Goal: Transaction & Acquisition: Purchase product/service

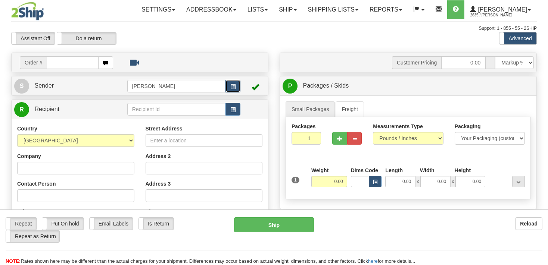
click at [237, 87] on button "button" at bounding box center [232, 86] width 15 height 13
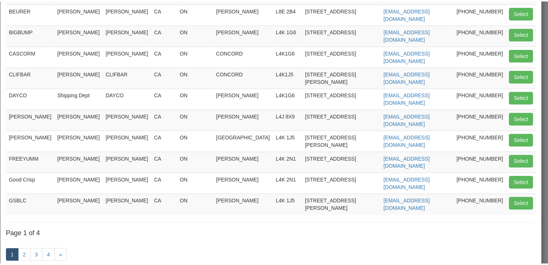
scroll to position [99, 0]
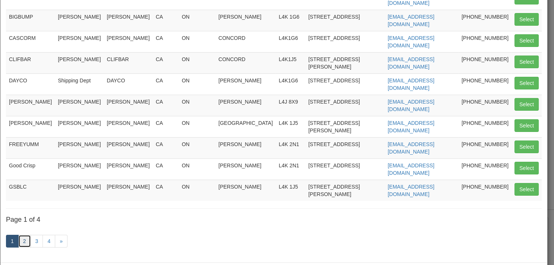
click at [26, 235] on link "2" at bounding box center [24, 241] width 13 height 13
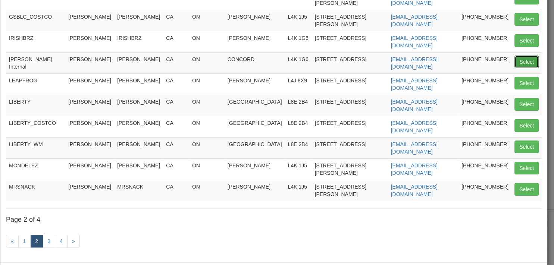
click at [514, 56] on button "Select" at bounding box center [526, 62] width 24 height 13
type input "JD Smith Internal"
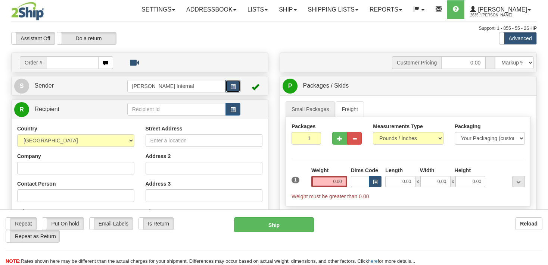
scroll to position [79, 0]
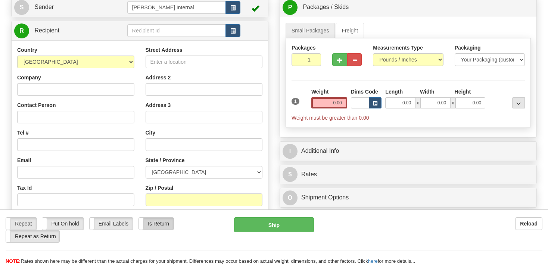
click at [154, 223] on label "Is Return" at bounding box center [156, 224] width 35 height 12
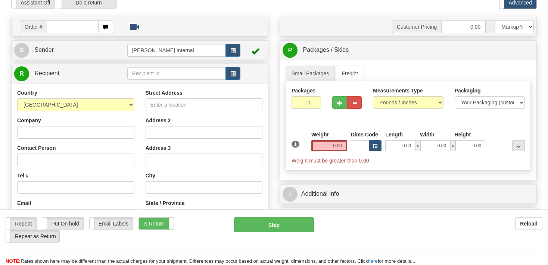
scroll to position [0, 0]
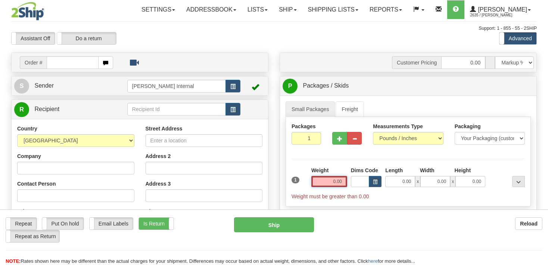
click at [328, 178] on input "0.00" at bounding box center [329, 181] width 36 height 11
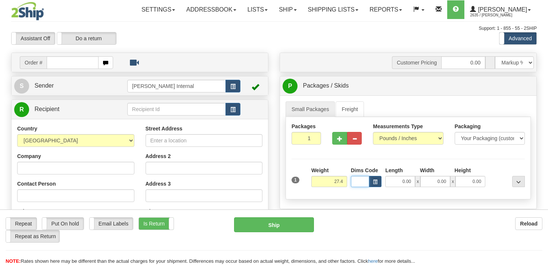
type input "27.40"
type input "18.00"
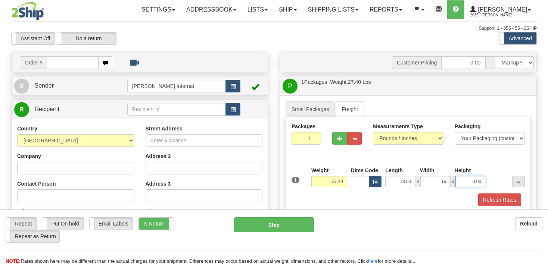
type input "16.00"
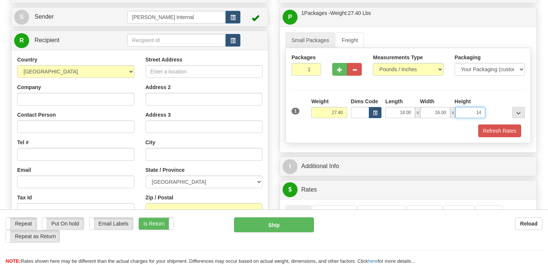
scroll to position [79, 0]
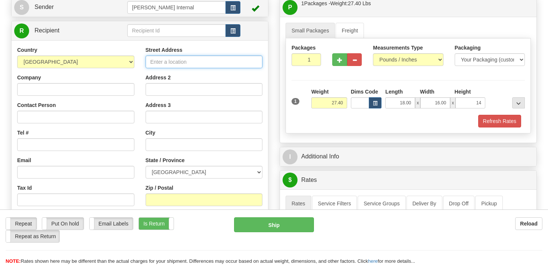
type input "14.00"
click at [184, 62] on input "Street Address" at bounding box center [203, 62] width 117 height 13
type input "396 Humberline Drive"
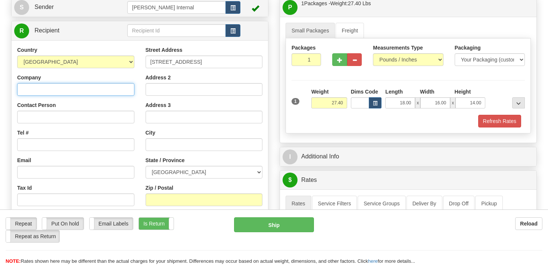
click at [108, 87] on input "Company" at bounding box center [75, 89] width 117 height 13
type input "Holt Renfrew"
click at [101, 110] on div "Contact Person" at bounding box center [75, 112] width 117 height 22
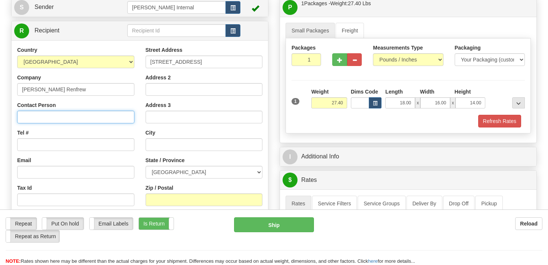
click at [99, 119] on input "Contact Person" at bounding box center [75, 117] width 117 height 13
type input "T"
type input "RTV Department"
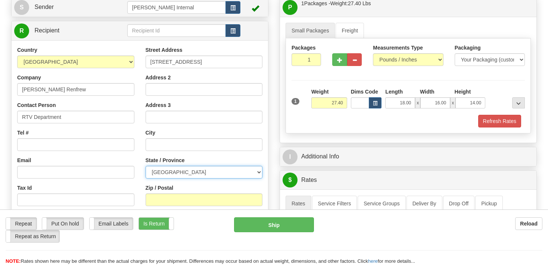
click at [145, 166] on select "ALBERTA BRITISH COLUMBIA MANITOBA NEW BRUNSWICK NEWFOUNDLAND NOVA SCOTIA NUNAVU…" at bounding box center [203, 172] width 117 height 13
select select "ON"
click option "[GEOGRAPHIC_DATA]" at bounding box center [0, 0] width 0 height 0
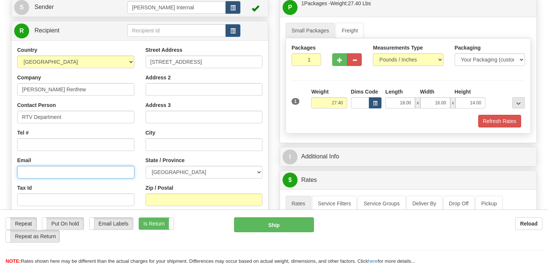
click at [63, 173] on input "Email" at bounding box center [75, 172] width 117 height 13
paste input "Holt.RTV@dhl.com"
click at [24, 174] on input "Holt.RTV@dhl.com" at bounding box center [75, 172] width 117 height 13
type input "Holt.RTV@dhl.com"
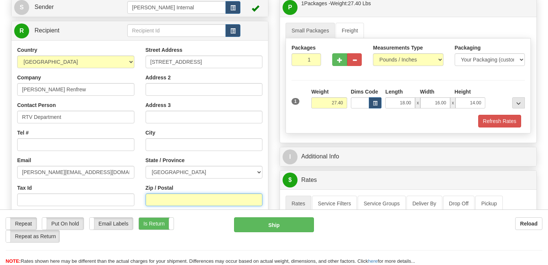
click at [162, 200] on input "Zip / Postal" at bounding box center [203, 200] width 117 height 13
type input "M9W 6J7"
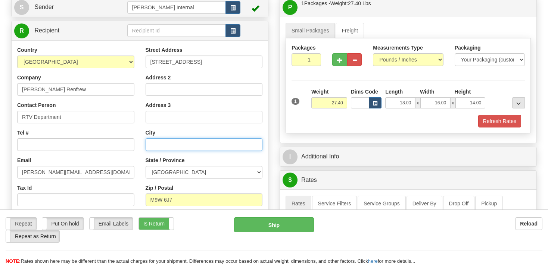
click at [173, 145] on input "text" at bounding box center [203, 144] width 117 height 13
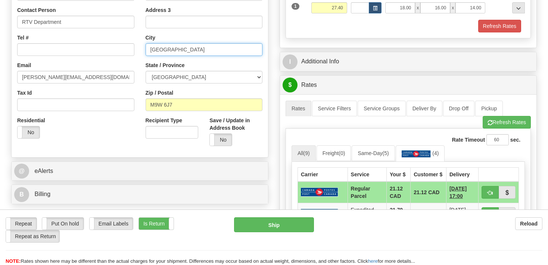
scroll to position [197, 0]
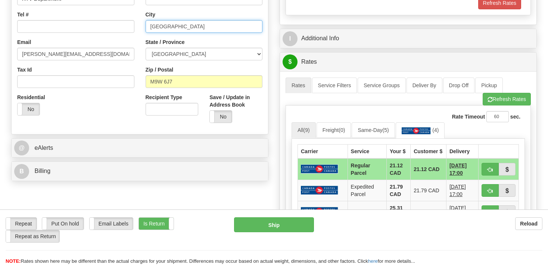
type input "Toronto"
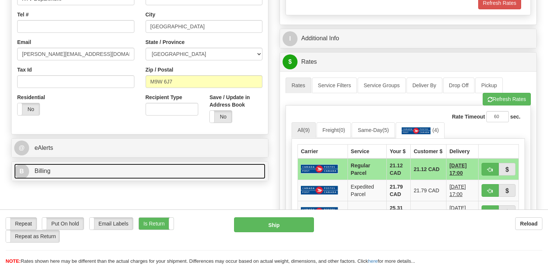
click at [62, 172] on link "B Billing" at bounding box center [139, 171] width 251 height 15
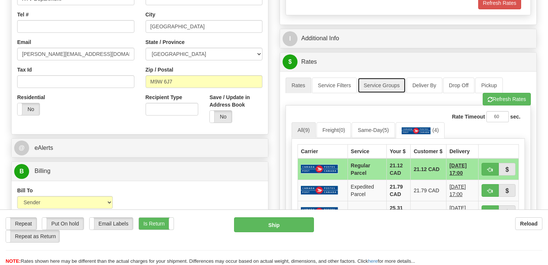
click at [387, 89] on link "Service Groups" at bounding box center [381, 86] width 48 height 16
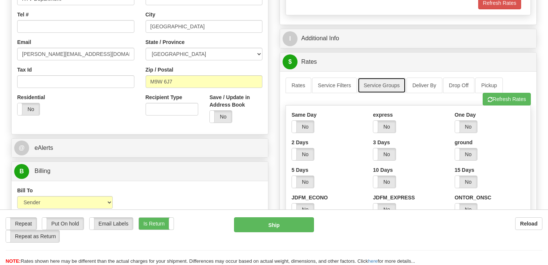
scroll to position [236, 0]
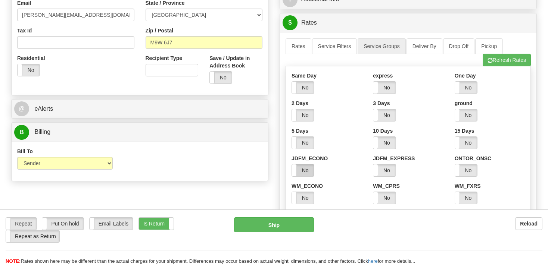
click at [306, 170] on label "No" at bounding box center [303, 171] width 22 height 12
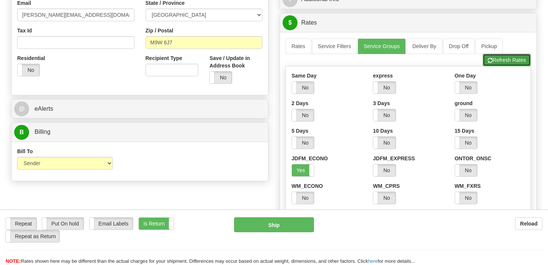
click at [506, 60] on button "Refresh Rates" at bounding box center [506, 60] width 48 height 13
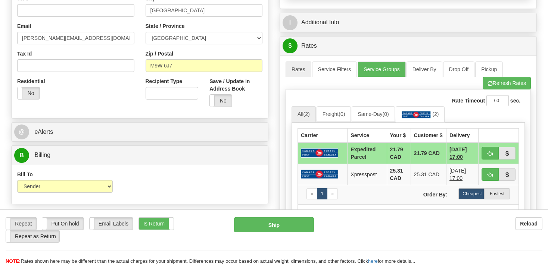
scroll to position [197, 0]
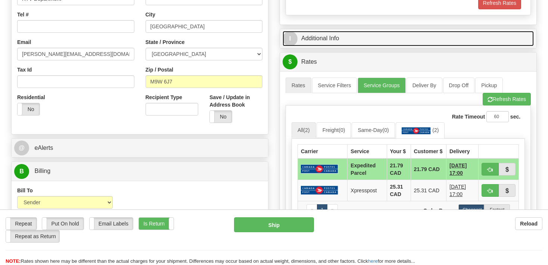
click at [309, 40] on link "I Additional Info" at bounding box center [407, 38] width 251 height 15
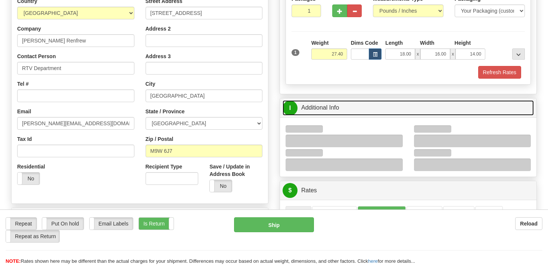
scroll to position [118, 0]
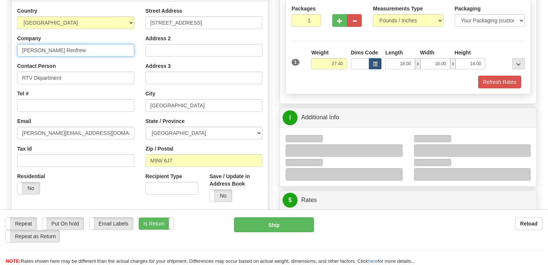
click at [66, 51] on input "Holt Renfrew" at bounding box center [75, 50] width 117 height 13
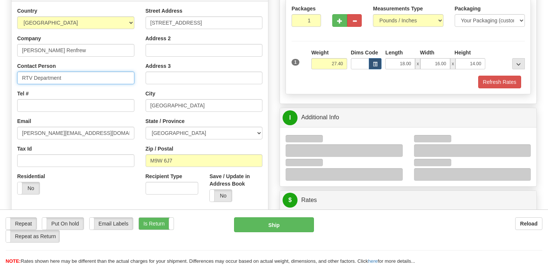
click at [72, 81] on input "RTV Department" at bounding box center [75, 78] width 117 height 13
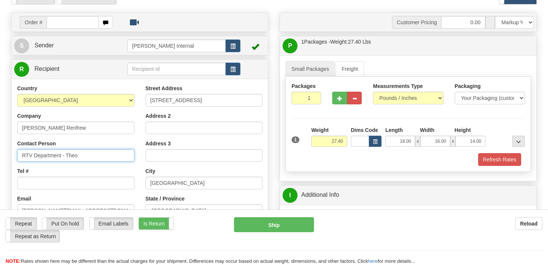
scroll to position [39, 0]
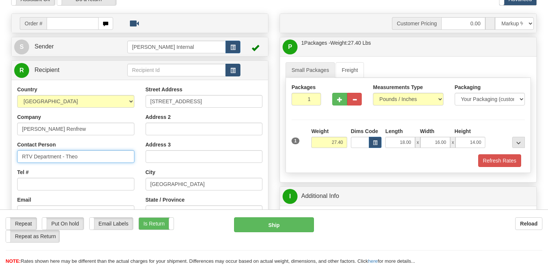
type input "RTV Department - Theo"
click at [235, 72] on span "button" at bounding box center [232, 70] width 5 height 5
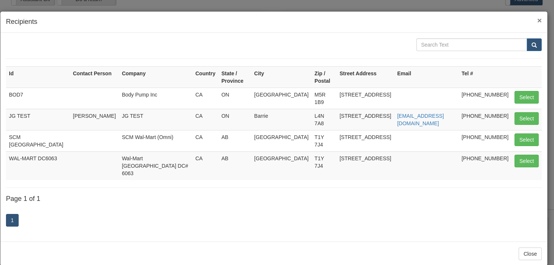
click at [538, 19] on span "×" at bounding box center [539, 20] width 4 height 9
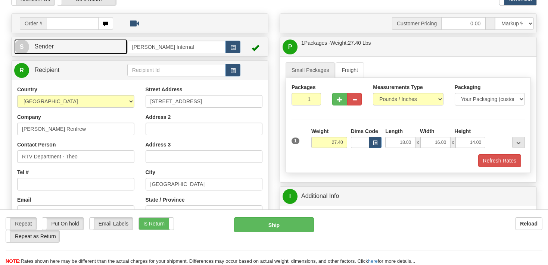
click at [96, 45] on link "S Sender" at bounding box center [70, 46] width 113 height 15
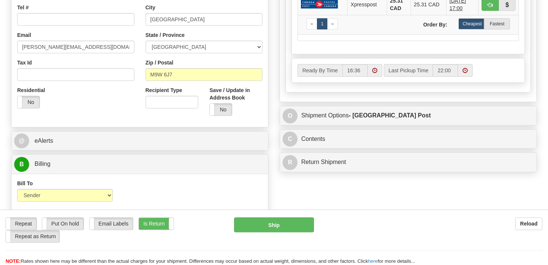
scroll to position [473, 0]
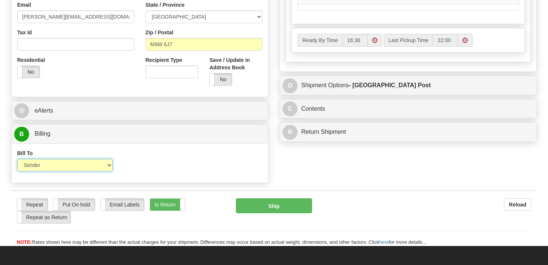
click at [17, 159] on select "Sender Recipient Third Party Collect" at bounding box center [64, 165] width 95 height 13
click option "Recipient" at bounding box center [0, 0] width 0 height 0
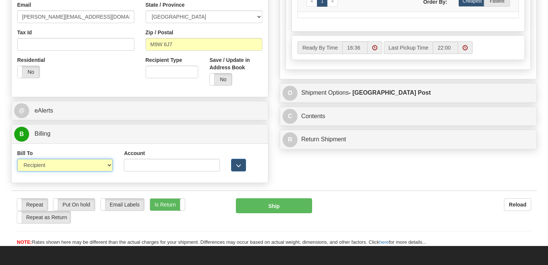
click at [17, 159] on select "Sender Recipient Third Party Collect" at bounding box center [64, 165] width 95 height 13
select select "1"
click option "Sender" at bounding box center [0, 0] width 0 height 0
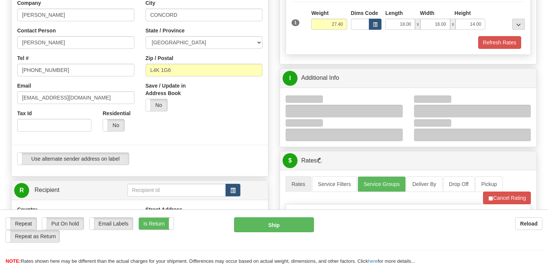
scroll to position [0, 0]
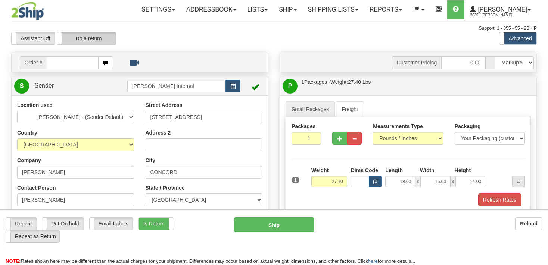
click at [84, 38] on label "Do a return" at bounding box center [86, 38] width 59 height 12
type input "JD Smith Internal"
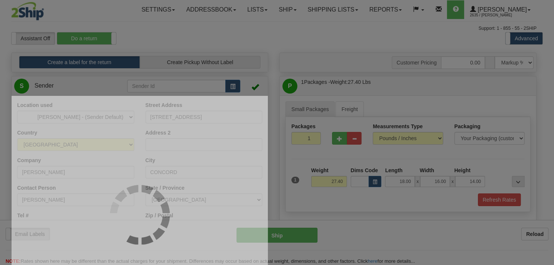
select select "6522"
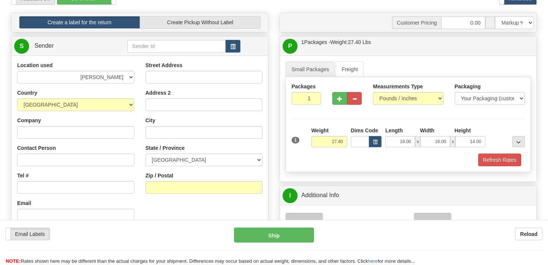
scroll to position [39, 0]
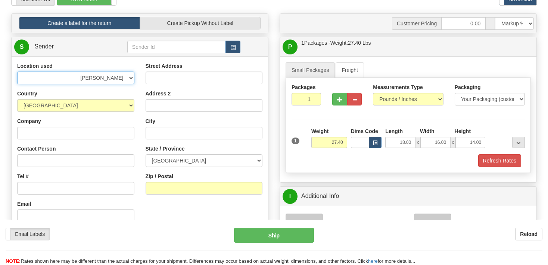
click at [17, 72] on select "BEURER BIGBUMP CASCORM CLIFBAR DAYCO DOLE ELIDA FREEYUMM Good Crisp GSBLC GSBLC…" at bounding box center [75, 78] width 117 height 13
click option "[PERSON_NAME]" at bounding box center [0, 0] width 0 height 0
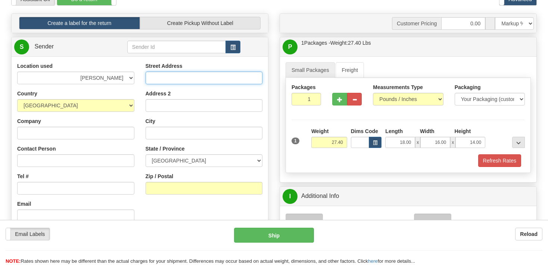
click at [167, 78] on input "Street Address" at bounding box center [203, 78] width 117 height 13
click at [192, 78] on input "3" at bounding box center [203, 78] width 117 height 13
type input "396 Humberline Drive"
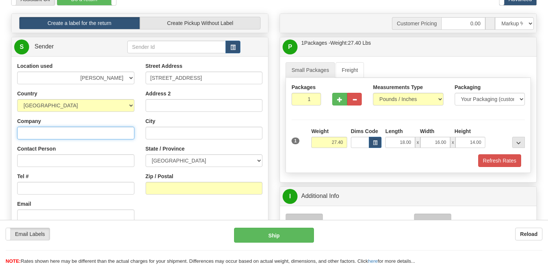
click at [94, 128] on input "Company" at bounding box center [75, 133] width 117 height 13
type input "Holt Renfrew"
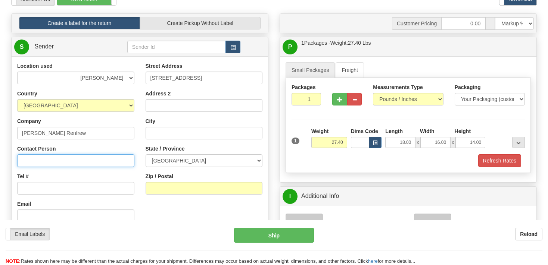
click at [80, 164] on input "Contact Person" at bounding box center [75, 160] width 117 height 13
paste input "RTV DEPARTMENT / THEO"
type input "RTV DEPARTMENT / THEO"
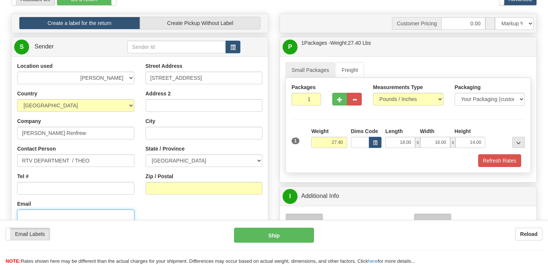
click at [79, 214] on input "Email" at bounding box center [75, 216] width 117 height 13
paste input "Holt.RTV@dhl.com"
type input "Holt.RTV@dhl.com"
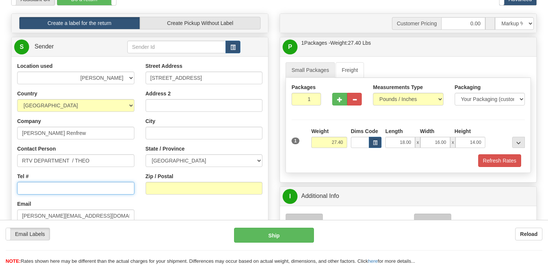
click at [62, 191] on input "Tel #" at bounding box center [75, 188] width 117 height 13
click at [32, 190] on input "Tel #" at bounding box center [75, 188] width 117 height 13
paste input "416 675 9200"
click at [24, 190] on input "416 675 9200" at bounding box center [75, 188] width 117 height 13
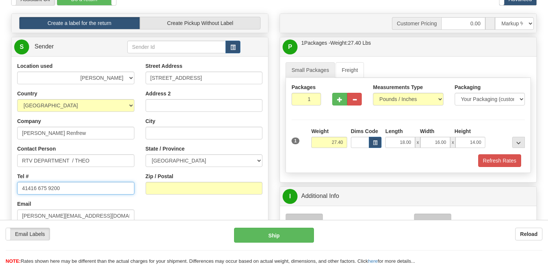
scroll to position [0, 0]
type input "416 675 9200"
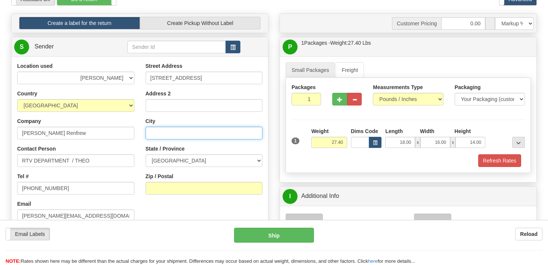
click at [191, 134] on input "City" at bounding box center [203, 133] width 117 height 13
type input "Toronto"
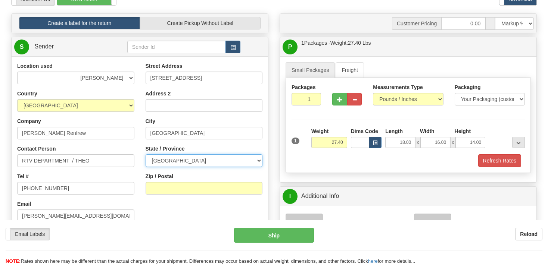
click at [145, 154] on select "ALBERTA BRITISH COLUMBIA MANITOBA NEW BRUNSWICK NEWFOUNDLAND NOVA SCOTIA NUNAVU…" at bounding box center [203, 160] width 117 height 13
select select "ON"
click option "[GEOGRAPHIC_DATA]" at bounding box center [0, 0] width 0 height 0
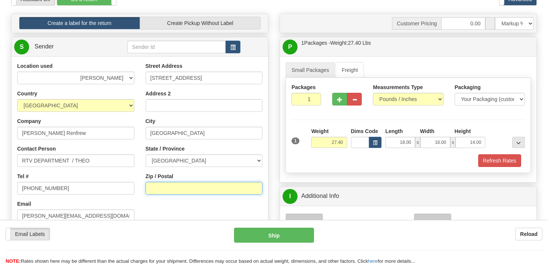
click at [184, 186] on input "Zip / Postal" at bounding box center [203, 188] width 117 height 13
type input "M9W 6J7"
click at [179, 210] on div "Location used BEURER BIGBUMP CASCORM CLIFBAR DAYCO DOLE ELIDA FREEYUMM Good Cri…" at bounding box center [140, 158] width 256 height 193
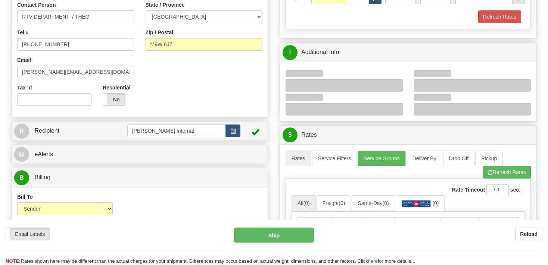
scroll to position [197, 0]
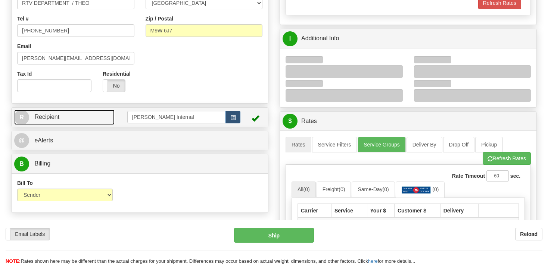
click at [57, 119] on span "Recipient" at bounding box center [46, 117] width 25 height 6
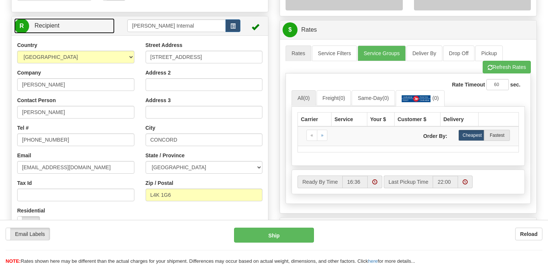
scroll to position [236, 0]
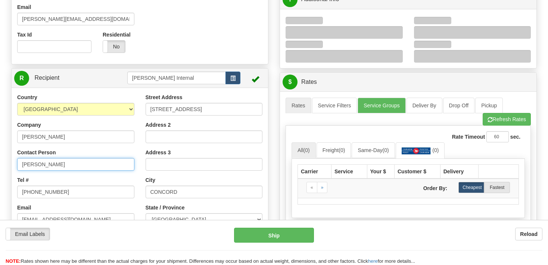
click at [69, 163] on input "Jason Grimmer" at bounding box center [75, 164] width 117 height 13
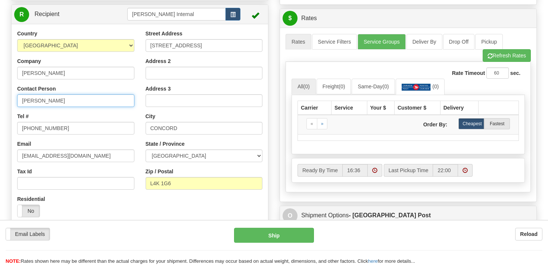
scroll to position [315, 0]
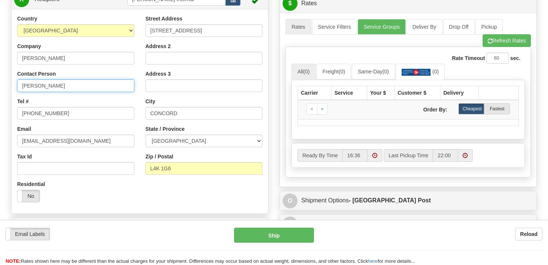
type input "Julie Mae Salvacion"
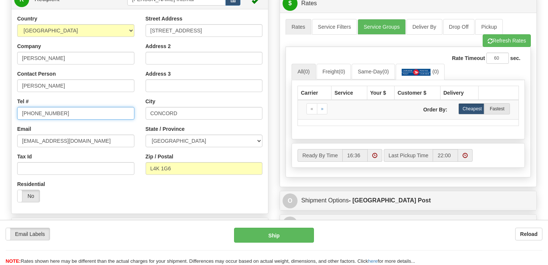
click at [84, 111] on input "905-669-8980" at bounding box center [75, 113] width 117 height 13
type input "905-669-8980 Ext# 354"
click at [111, 191] on div "Residential Yes No" at bounding box center [76, 195] width 128 height 28
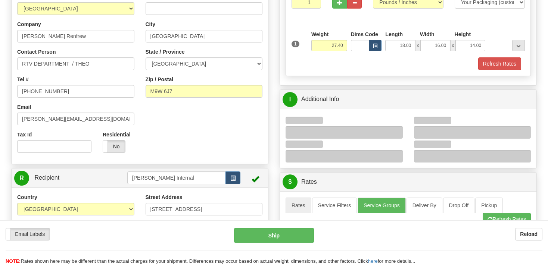
scroll to position [118, 0]
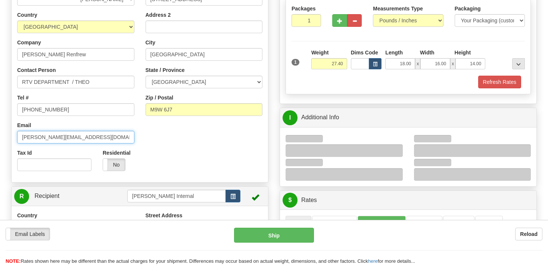
drag, startPoint x: 71, startPoint y: 137, endPoint x: 17, endPoint y: 134, distance: 53.8
click at [17, 134] on input "Holt.RTV@dhl.com" at bounding box center [75, 137] width 117 height 13
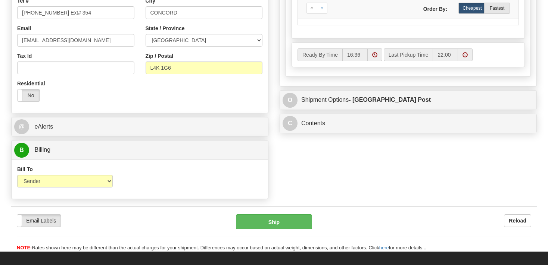
scroll to position [433, 0]
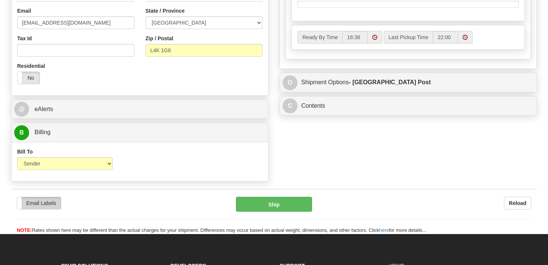
click at [40, 207] on label "Email Labels" at bounding box center [39, 203] width 44 height 12
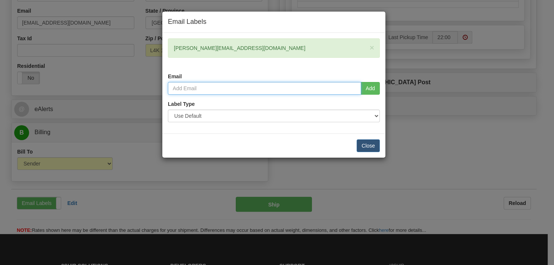
click at [208, 90] on input "email" at bounding box center [264, 88] width 193 height 13
paste input "Holt.RTV@dhl.com"
type input "Holt.RTV@dhl.com"
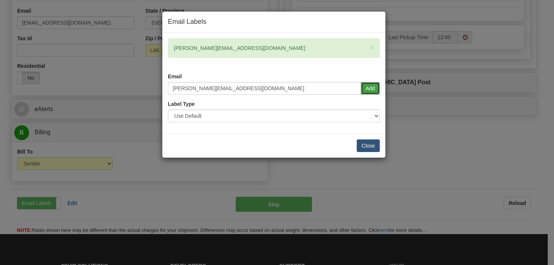
click at [368, 91] on button "Add" at bounding box center [370, 88] width 19 height 13
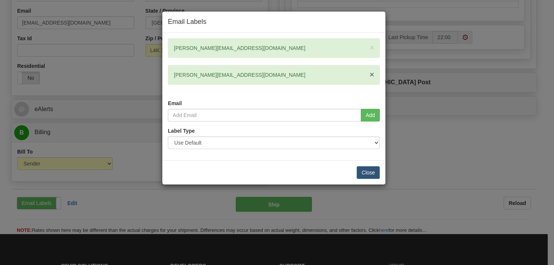
click at [372, 73] on span "×" at bounding box center [372, 74] width 4 height 9
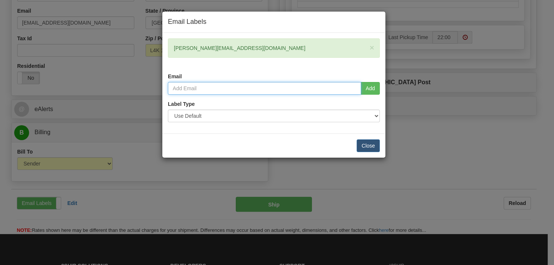
click at [194, 86] on input "email" at bounding box center [264, 88] width 193 height 13
paste input "vinnie@blindbarber.com"
type input "vinnie@blindbarber.com"
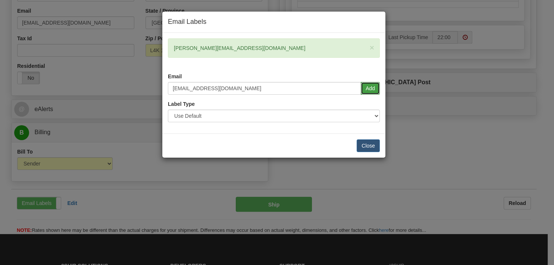
click at [371, 90] on button "Add" at bounding box center [370, 88] width 19 height 13
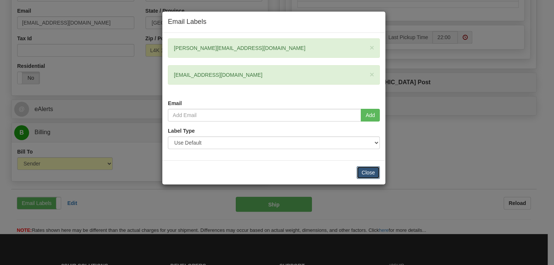
click at [364, 172] on button "Close" at bounding box center [368, 172] width 23 height 13
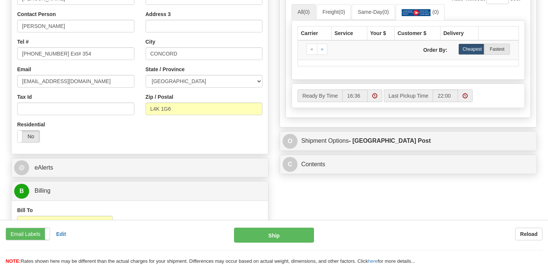
scroll to position [394, 0]
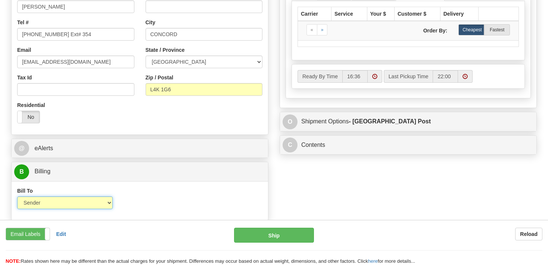
click at [17, 197] on select "Sender Recipient Third Party Collect" at bounding box center [64, 203] width 95 height 13
click option "Recipient" at bounding box center [0, 0] width 0 height 0
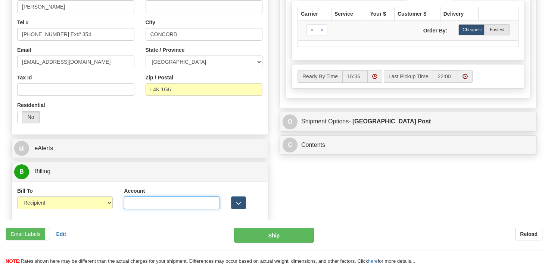
click at [159, 202] on input "Account" at bounding box center [171, 203] width 95 height 13
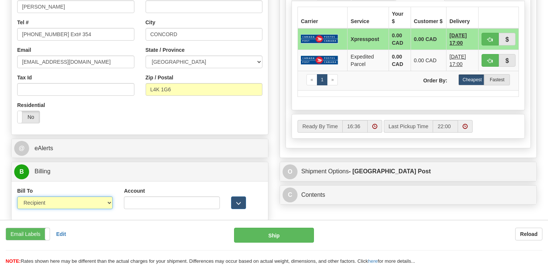
click at [17, 197] on select "Sender Recipient Third Party Collect" at bounding box center [64, 203] width 95 height 13
select select "1"
click option "Sender" at bounding box center [0, 0] width 0 height 0
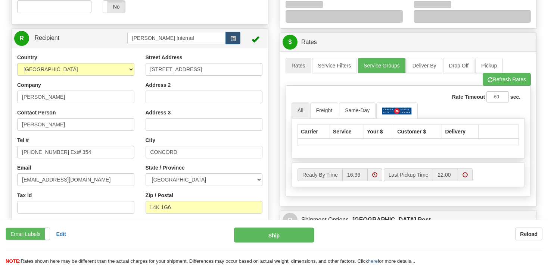
scroll to position [276, 0]
click at [501, 81] on button "Refresh Rates" at bounding box center [506, 79] width 48 height 13
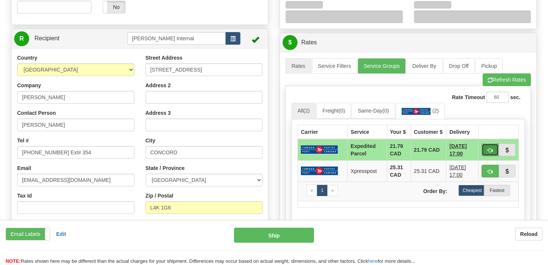
click at [489, 150] on span "button" at bounding box center [489, 150] width 5 height 5
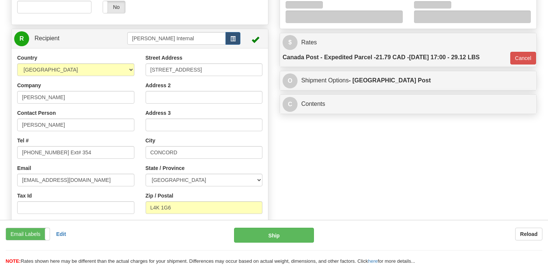
type input "DOM.EP"
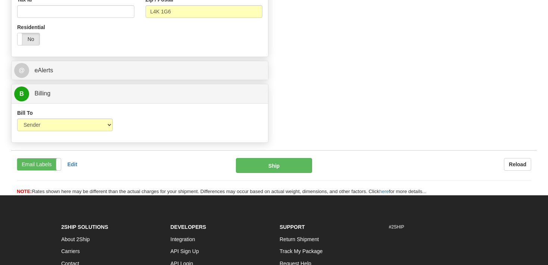
scroll to position [473, 0]
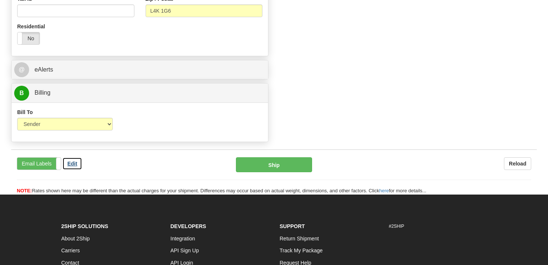
click at [74, 165] on b "Edit" at bounding box center [72, 164] width 10 height 6
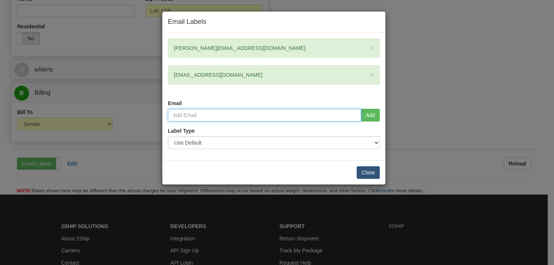
click at [236, 115] on input "email" at bounding box center [264, 115] width 193 height 13
type input "jgrimmer@jdsmith.com"
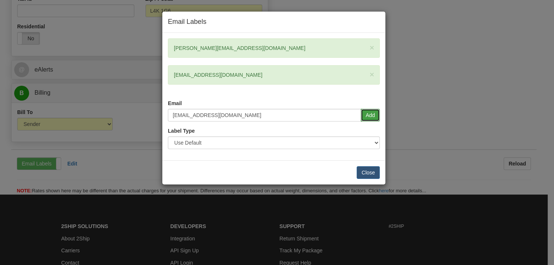
click at [378, 115] on button "Add" at bounding box center [370, 115] width 19 height 13
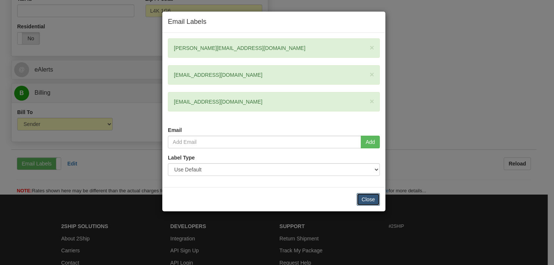
click at [372, 200] on button "Close" at bounding box center [368, 199] width 23 height 13
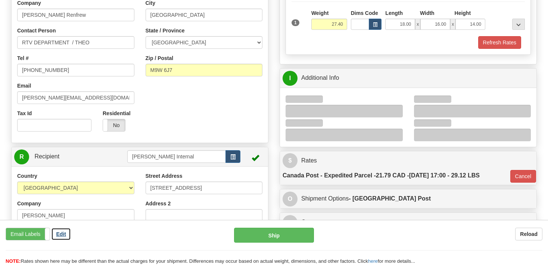
scroll to position [197, 0]
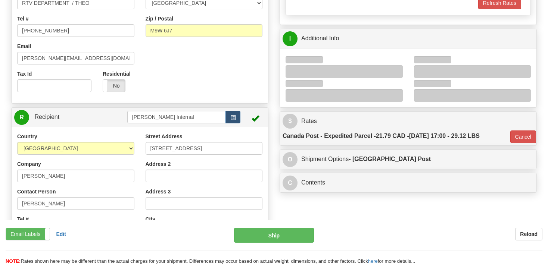
click at [366, 72] on div at bounding box center [343, 71] width 117 height 13
click at [395, 59] on div at bounding box center [344, 66] width 128 height 24
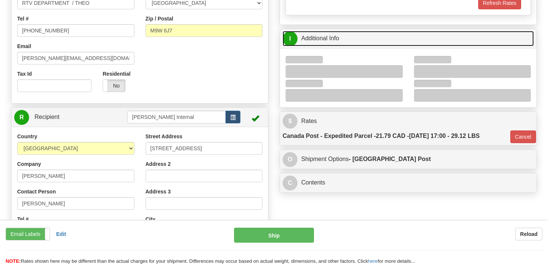
click at [287, 38] on span "I" at bounding box center [289, 38] width 15 height 15
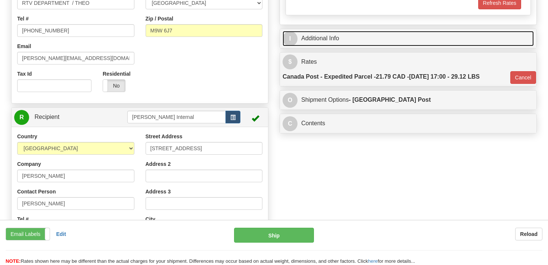
click at [291, 41] on span "I" at bounding box center [289, 38] width 15 height 15
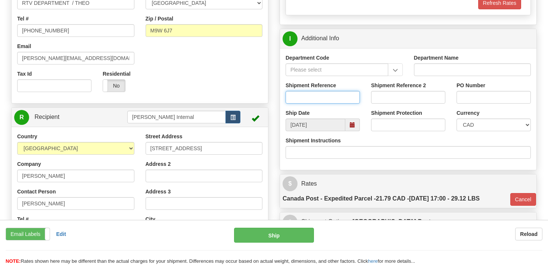
click at [341, 97] on input "Shipment Reference" at bounding box center [322, 97] width 74 height 13
click at [354, 125] on span at bounding box center [352, 124] width 5 height 5
type input "Vinnie Russo"
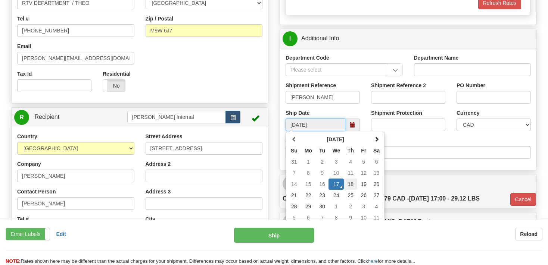
click at [351, 184] on td "18" at bounding box center [350, 184] width 13 height 11
type input "09/18/2025"
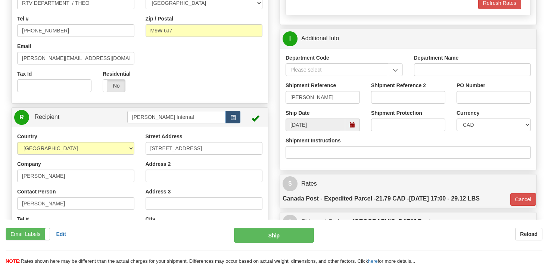
click at [492, 54] on div "Department Name" at bounding box center [472, 65] width 117 height 22
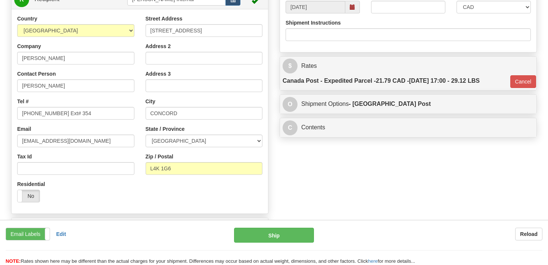
scroll to position [157, 0]
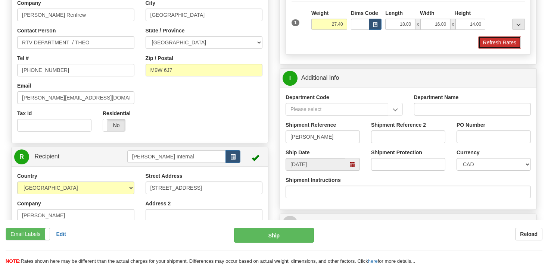
click at [501, 42] on button "Refresh Rates" at bounding box center [499, 42] width 43 height 13
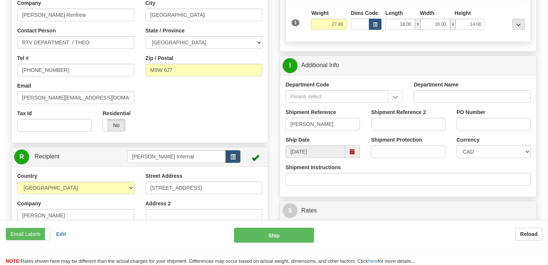
type input "DOM.EP"
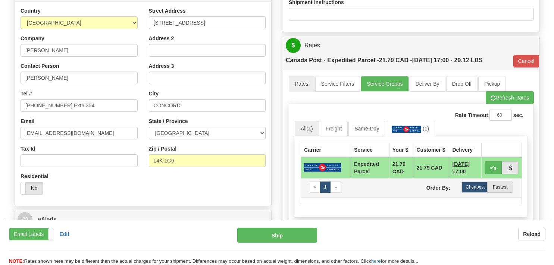
scroll to position [354, 0]
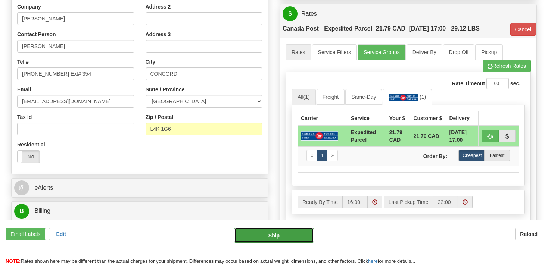
click at [275, 238] on button "Ship" at bounding box center [274, 235] width 80 height 15
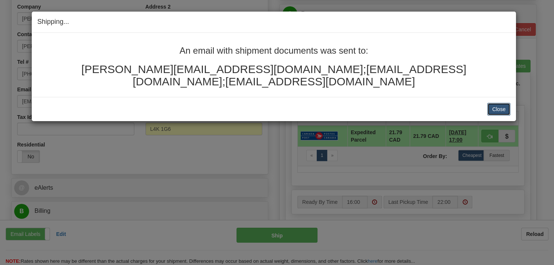
click at [501, 103] on button "Close" at bounding box center [498, 109] width 23 height 13
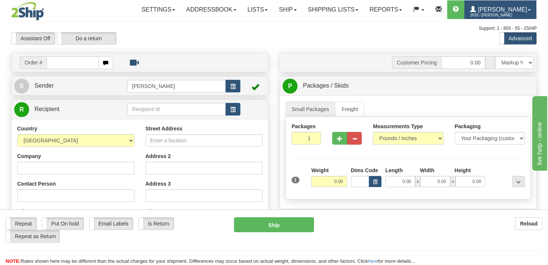
click at [492, 11] on link "[PERSON_NAME] 2635 / [PERSON_NAME]" at bounding box center [500, 9] width 72 height 19
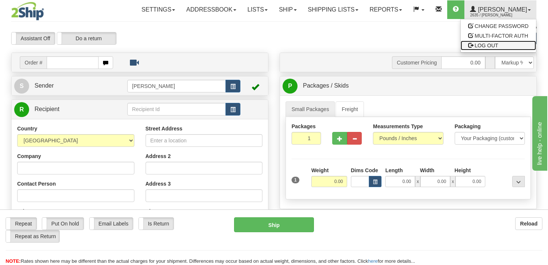
click at [484, 43] on span "LOG OUT" at bounding box center [486, 46] width 24 height 6
